Goal: Task Accomplishment & Management: Manage account settings

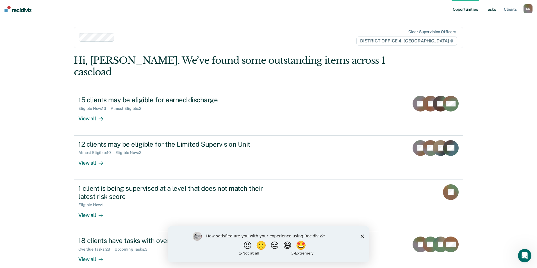
click at [490, 8] on link "Tasks" at bounding box center [491, 9] width 12 height 18
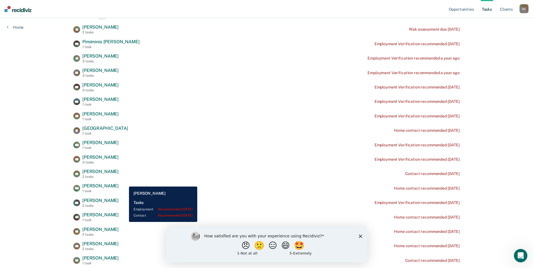
scroll to position [84, 0]
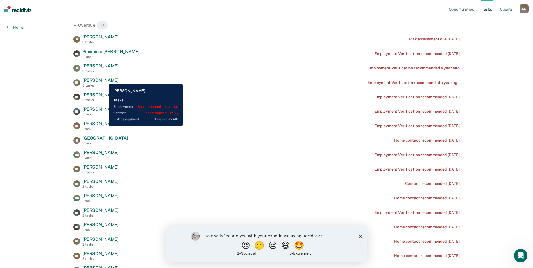
click at [104, 80] on span "[PERSON_NAME]" at bounding box center [100, 79] width 36 height 5
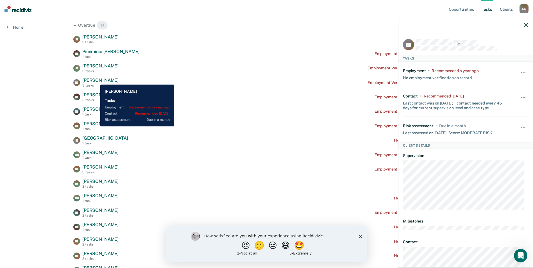
click at [96, 80] on span "[PERSON_NAME]" at bounding box center [100, 79] width 36 height 5
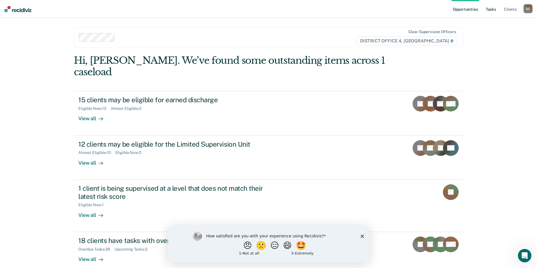
click at [491, 10] on link "Tasks" at bounding box center [491, 9] width 12 height 18
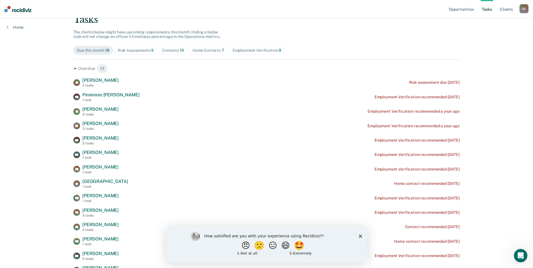
scroll to position [56, 0]
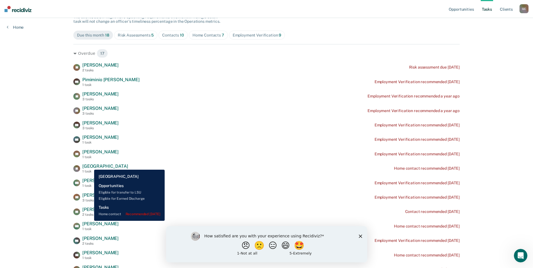
click at [90, 165] on span "[GEOGRAPHIC_DATA]" at bounding box center [104, 165] width 45 height 5
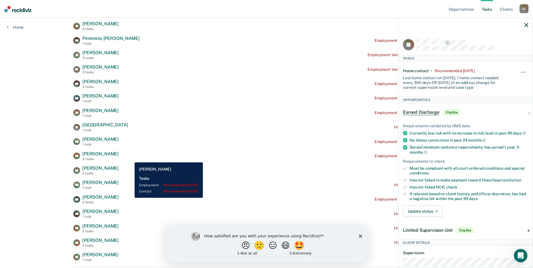
scroll to position [84, 0]
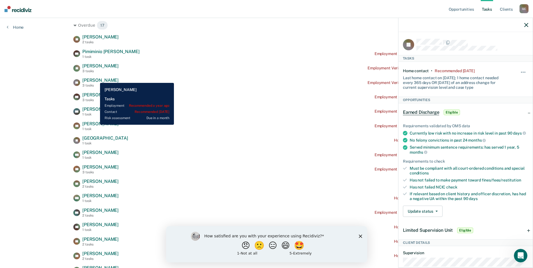
click at [96, 79] on span "[PERSON_NAME]" at bounding box center [100, 79] width 36 height 5
